Goal: Task Accomplishment & Management: Use online tool/utility

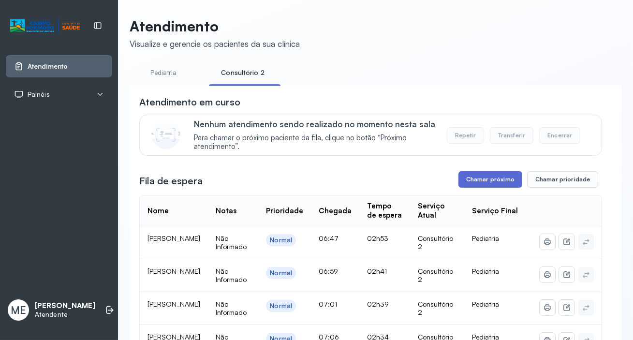
click at [488, 179] on button "Chamar próximo" at bounding box center [491, 179] width 64 height 16
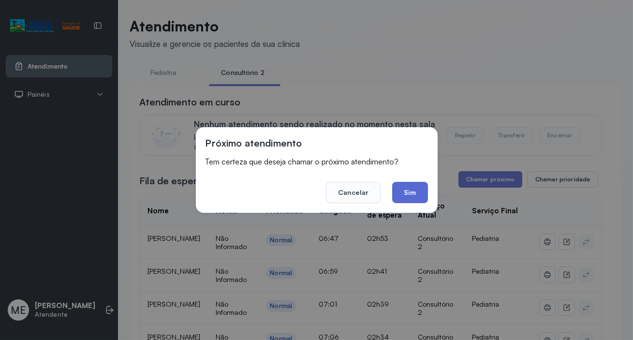
click at [408, 188] on button "Sim" at bounding box center [409, 192] width 35 height 21
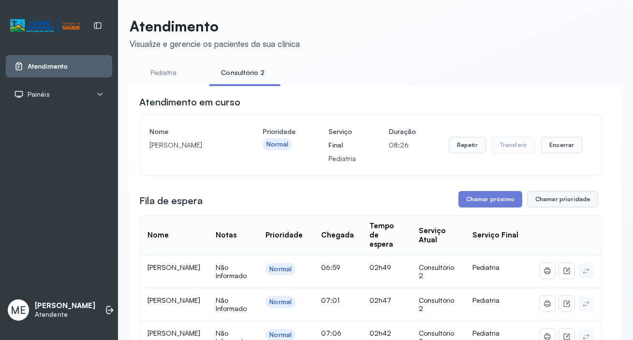
click at [559, 196] on button "Chamar prioridade" at bounding box center [563, 199] width 72 height 16
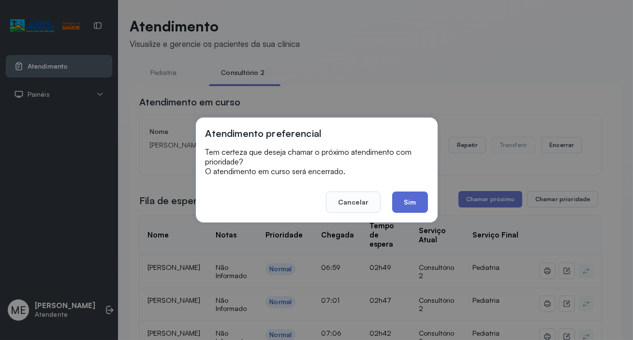
click at [416, 202] on button "Sim" at bounding box center [409, 202] width 35 height 21
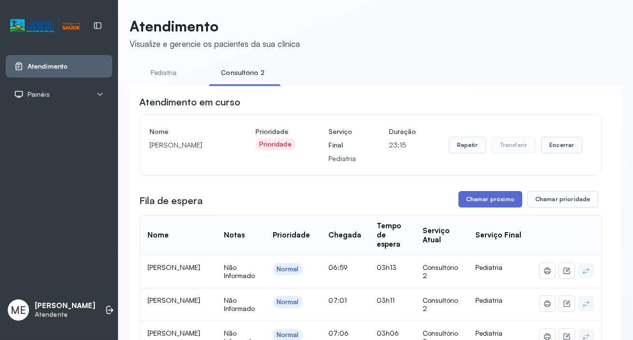
click at [480, 205] on button "Chamar próximo" at bounding box center [491, 199] width 64 height 16
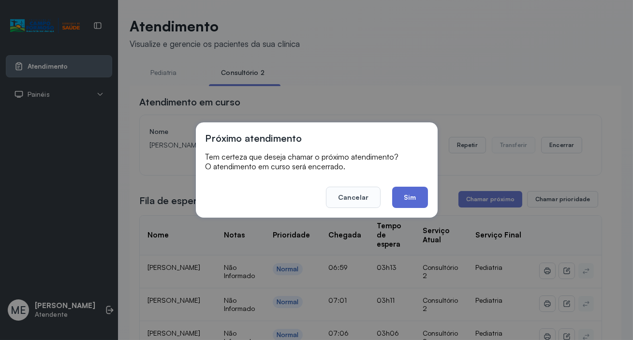
click at [415, 205] on button "Sim" at bounding box center [409, 197] width 35 height 21
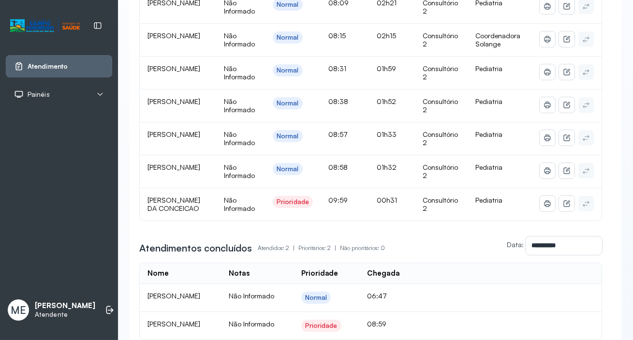
scroll to position [382, 0]
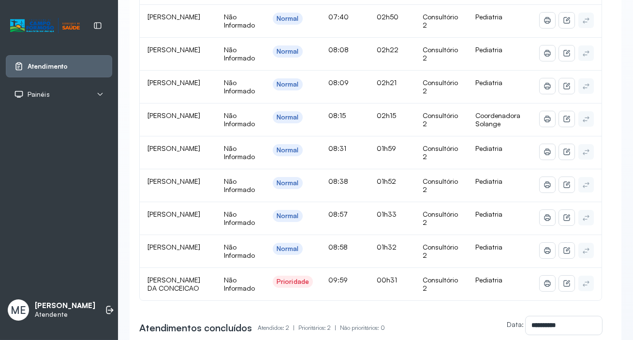
click at [290, 286] on div "Prioridade" at bounding box center [293, 282] width 32 height 8
click at [289, 286] on div "Prioridade" at bounding box center [293, 282] width 32 height 8
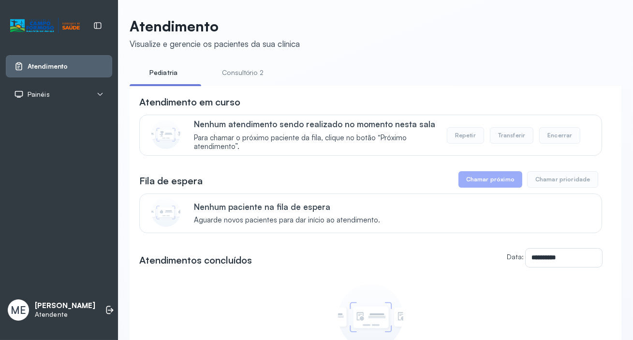
click at [246, 71] on link "Consultório 2" at bounding box center [243, 73] width 68 height 16
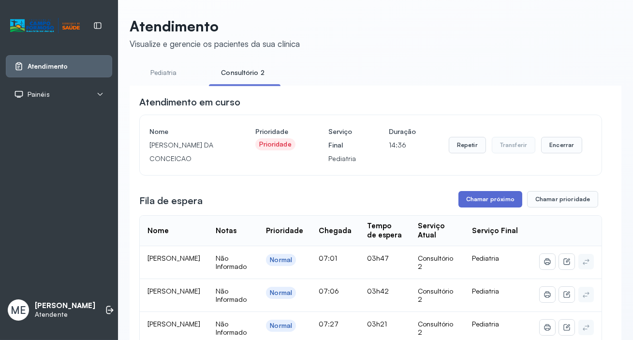
click at [485, 198] on button "Chamar próximo" at bounding box center [491, 199] width 64 height 16
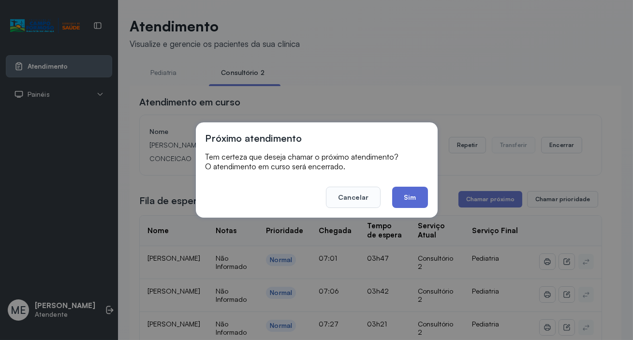
click at [407, 196] on button "Sim" at bounding box center [409, 197] width 35 height 21
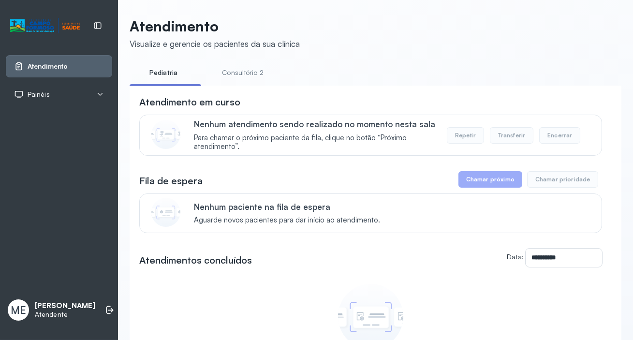
click at [248, 69] on link "Consultório 2" at bounding box center [243, 73] width 68 height 16
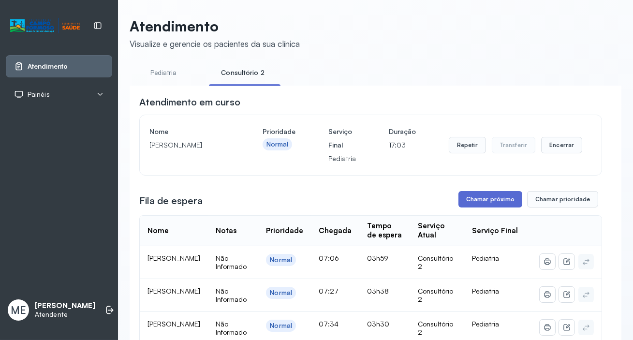
click at [488, 199] on button "Chamar próximo" at bounding box center [491, 199] width 64 height 16
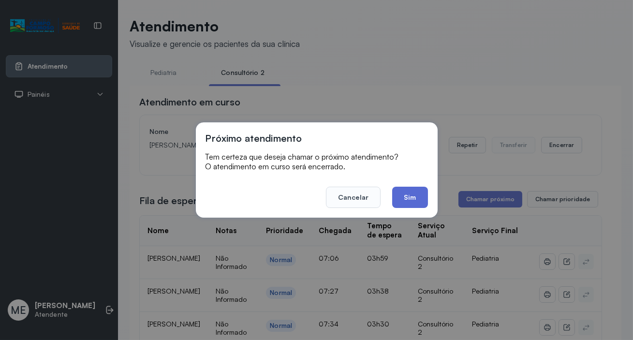
click at [422, 195] on button "Sim" at bounding box center [409, 197] width 35 height 21
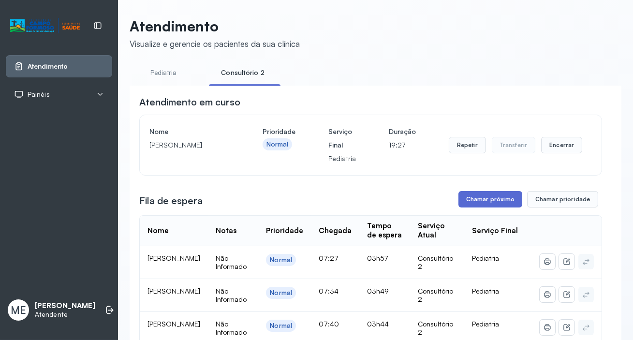
click at [473, 203] on button "Chamar próximo" at bounding box center [491, 199] width 64 height 16
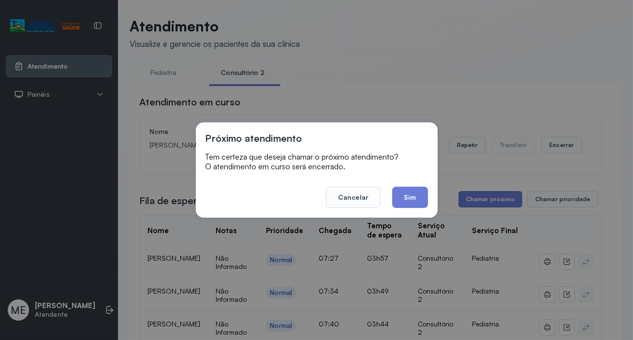
click at [401, 196] on button "Sim" at bounding box center [409, 197] width 35 height 21
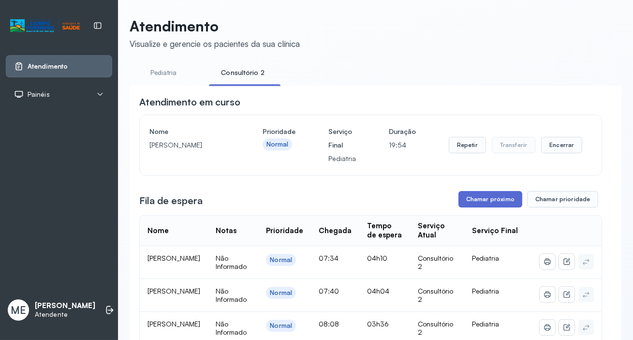
click at [493, 201] on button "Chamar próximo" at bounding box center [491, 199] width 64 height 16
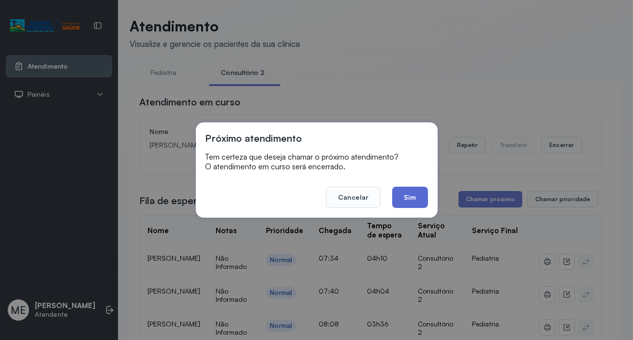
click at [403, 200] on button "Sim" at bounding box center [409, 197] width 35 height 21
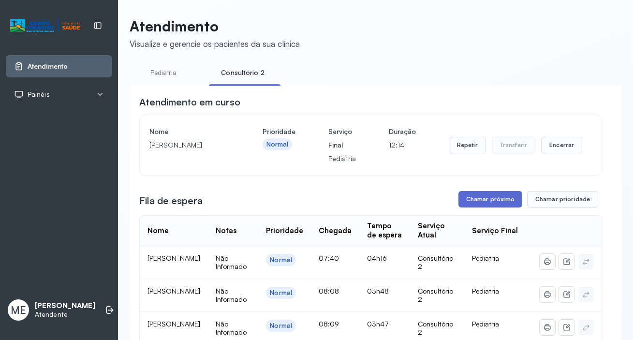
click at [467, 203] on button "Chamar próximo" at bounding box center [491, 199] width 64 height 16
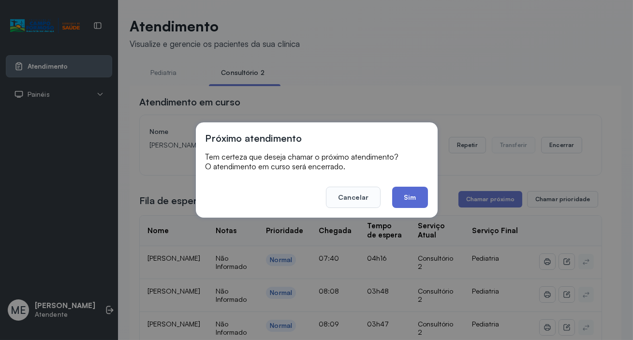
click at [413, 204] on button "Sim" at bounding box center [409, 197] width 35 height 21
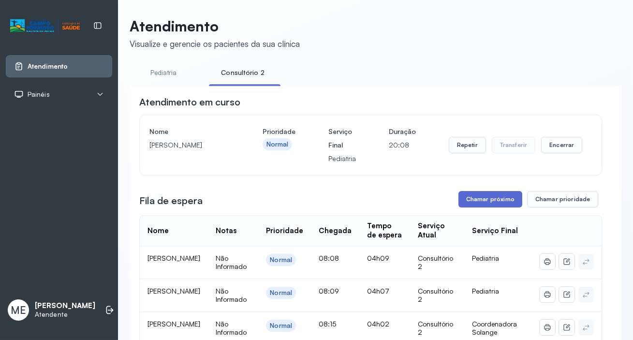
click at [498, 198] on button "Chamar próximo" at bounding box center [491, 199] width 64 height 16
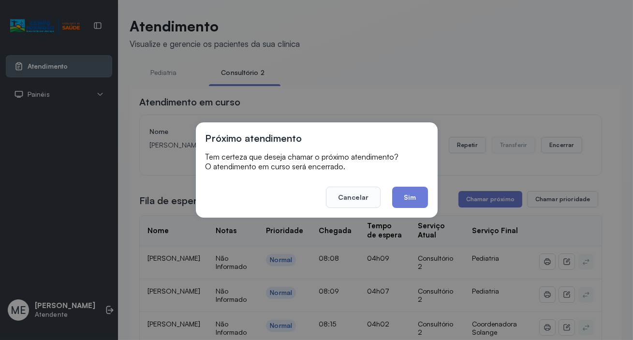
click at [413, 199] on button "Sim" at bounding box center [409, 197] width 35 height 21
